Goal: Information Seeking & Learning: Check status

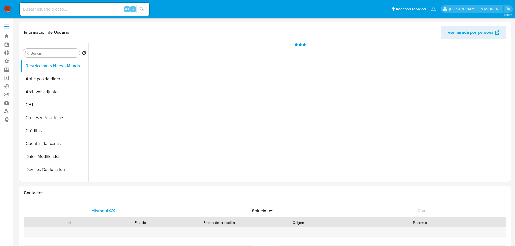
click at [41, 9] on input at bounding box center [85, 9] width 130 height 7
paste input "665738601"
type input "665738601"
select select "10"
type input "665738601"
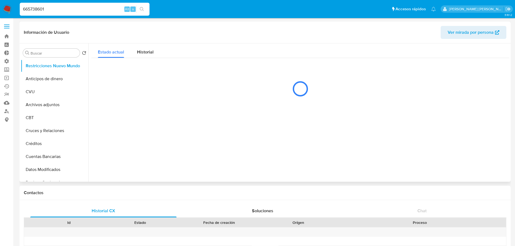
select select "10"
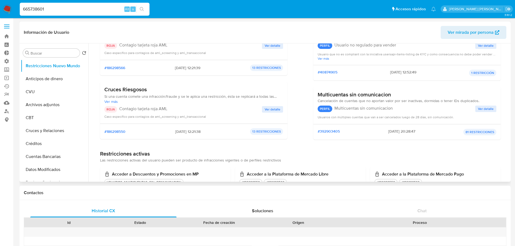
scroll to position [54, 0]
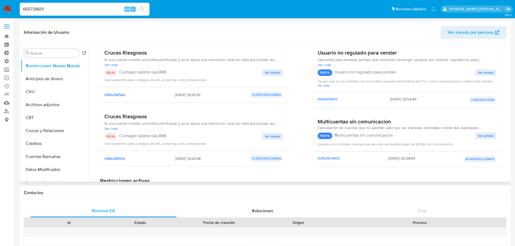
click at [271, 73] on span "Ver detalle" at bounding box center [273, 72] width 16 height 5
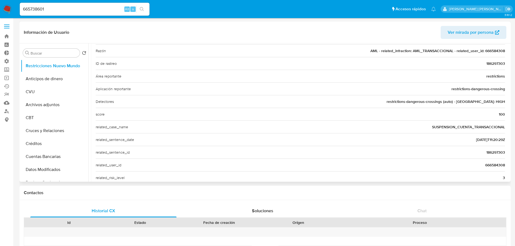
scroll to position [0, 0]
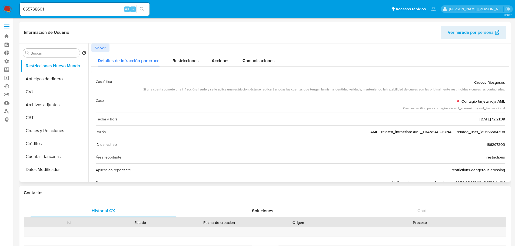
click at [102, 49] on span "Volver" at bounding box center [100, 48] width 11 height 8
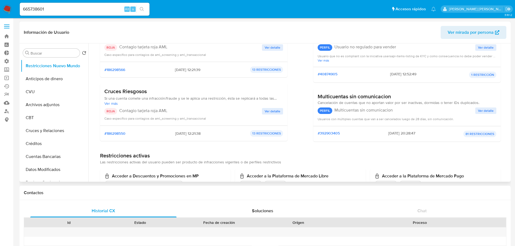
scroll to position [81, 0]
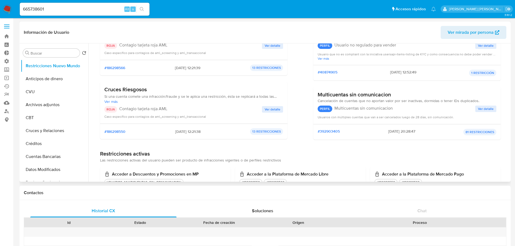
click at [271, 108] on span "Ver detalle" at bounding box center [273, 109] width 16 height 5
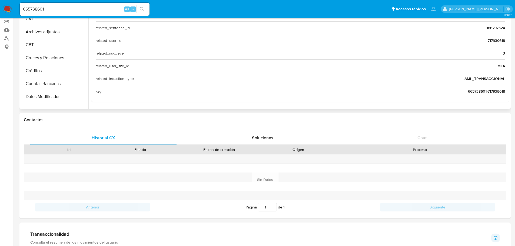
scroll to position [0, 0]
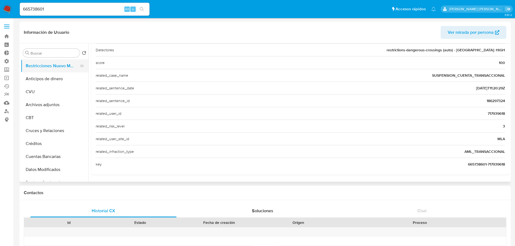
click at [59, 66] on button "Restricciones Nuevo Mundo" at bounding box center [52, 65] width 63 height 13
click at [50, 79] on button "Anticipos de dinero" at bounding box center [52, 78] width 63 height 13
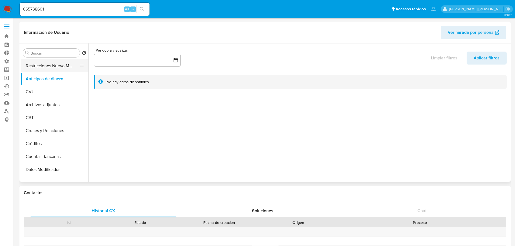
click at [54, 64] on button "Restricciones Nuevo Mundo" at bounding box center [52, 65] width 63 height 13
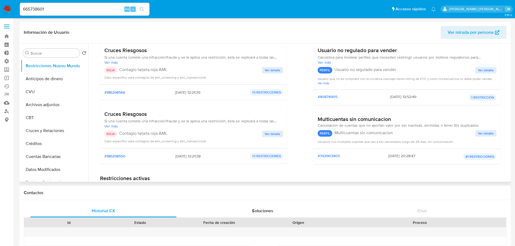
scroll to position [54, 0]
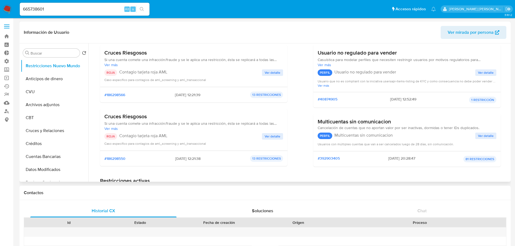
click at [273, 72] on span "Ver detalle" at bounding box center [273, 72] width 16 height 5
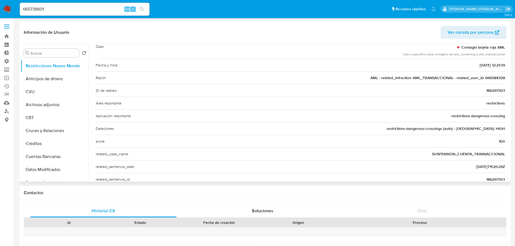
drag, startPoint x: 483, startPoint y: 77, endPoint x: 505, endPoint y: 77, distance: 22.2
click at [505, 77] on div "Casuística Cruces Riesgosos Si una cuenta comete una infracción/fraude y se le …" at bounding box center [300, 135] width 418 height 237
click at [82, 11] on input "665738601" at bounding box center [85, 9] width 130 height 7
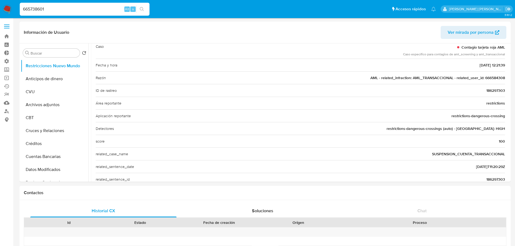
paste input "6584308"
type input "666584308"
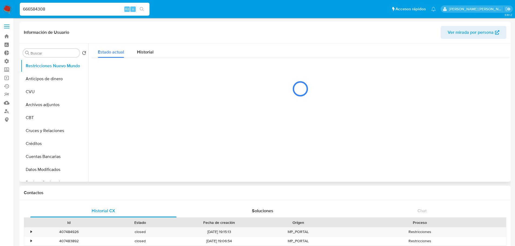
select select "10"
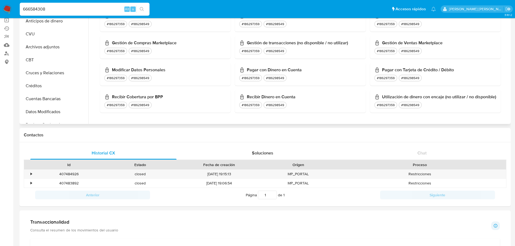
scroll to position [108, 0]
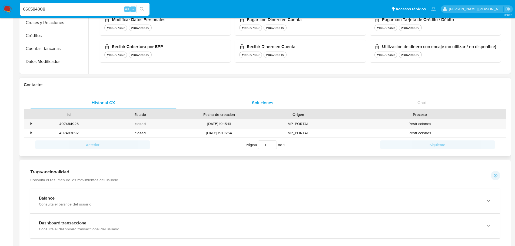
click at [267, 100] on span "Soluciones" at bounding box center [262, 103] width 21 height 6
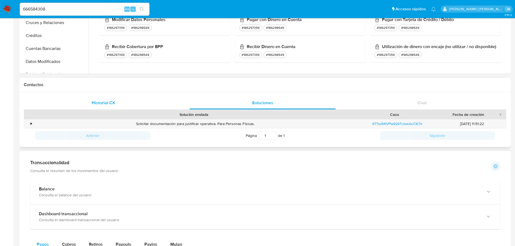
click at [107, 99] on div "Historial CX" at bounding box center [103, 103] width 146 height 13
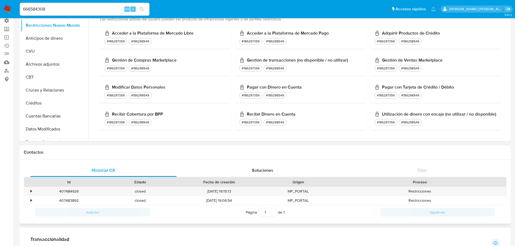
scroll to position [0, 0]
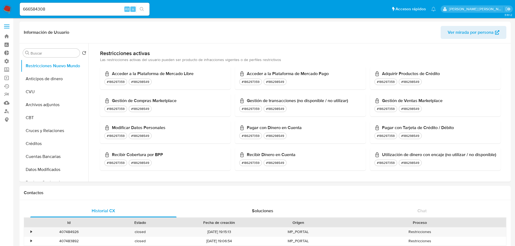
click at [58, 9] on input "666584308" at bounding box center [85, 9] width 130 height 7
type input "665738601"
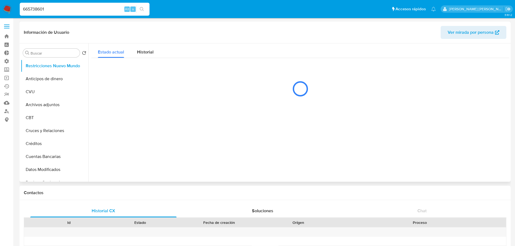
select select "10"
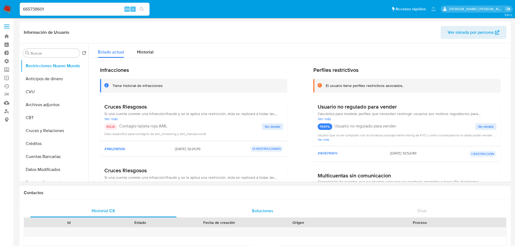
click at [270, 213] on span "Soluciones" at bounding box center [262, 211] width 21 height 6
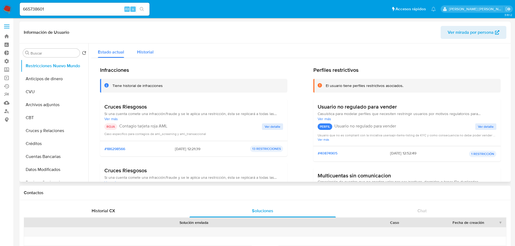
click at [149, 56] on div "Historial" at bounding box center [145, 51] width 16 height 14
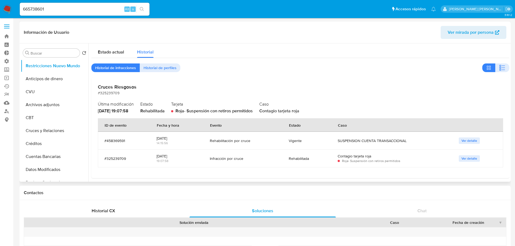
click at [464, 137] on td "Ver detalle" at bounding box center [477, 141] width 51 height 18
click at [468, 141] on span "Ver detalle" at bounding box center [469, 140] width 16 height 5
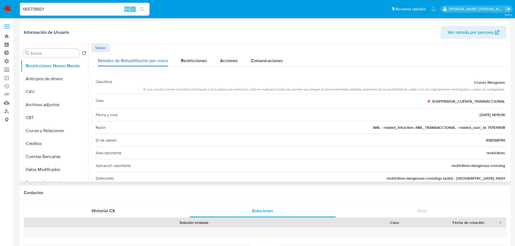
drag, startPoint x: 485, startPoint y: 129, endPoint x: 507, endPoint y: 125, distance: 21.9
click at [507, 125] on div "Casuística Cruces Riesgosos Si una cuenta comete una infracción/fraude y se le …" at bounding box center [300, 206] width 418 height 270
click at [62, 12] on input "665738601" at bounding box center [85, 9] width 130 height 7
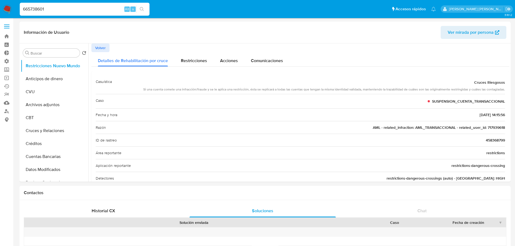
paste input "717939618"
type input "717939618"
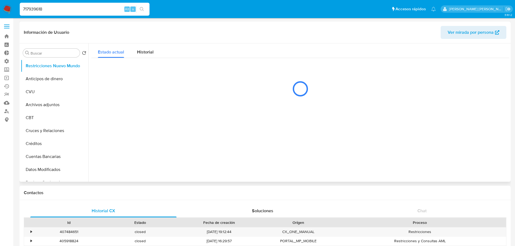
select select "10"
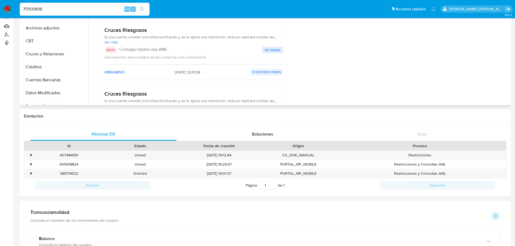
scroll to position [81, 0]
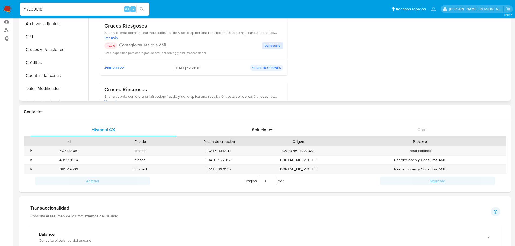
click at [269, 44] on span "Ver detalle" at bounding box center [273, 45] width 16 height 5
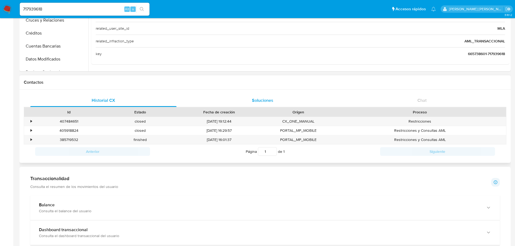
scroll to position [108, 0]
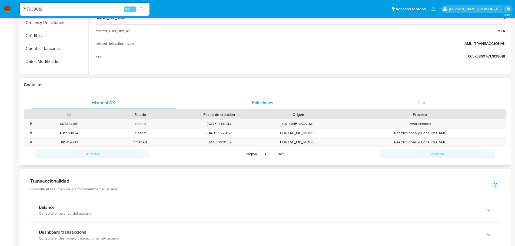
click at [258, 101] on span "Soluciones" at bounding box center [262, 103] width 21 height 6
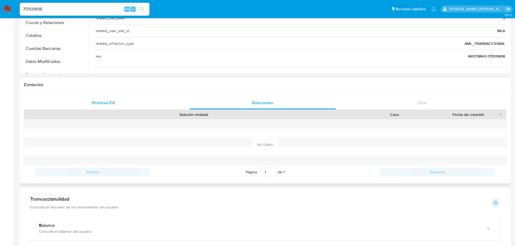
click at [113, 104] on span "Historial CX" at bounding box center [104, 103] width 24 height 6
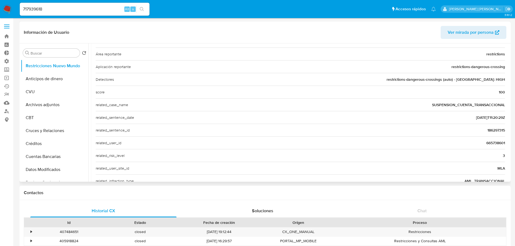
scroll to position [0, 0]
